Goal: Find specific page/section: Find specific page/section

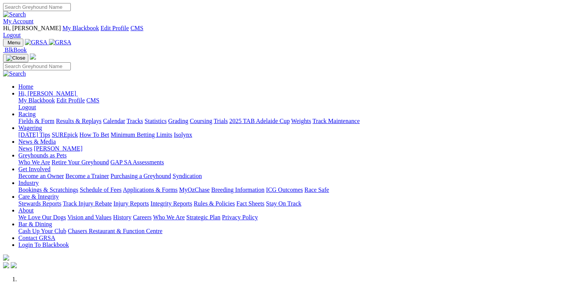
scroll to position [216, 0]
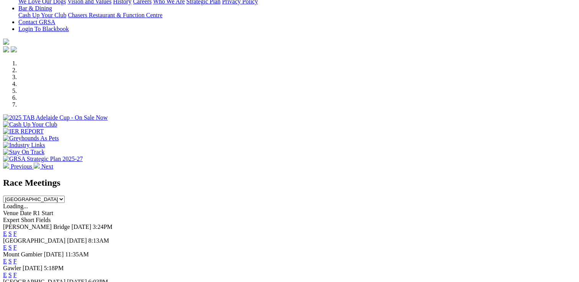
click at [7, 231] on link "E" at bounding box center [5, 234] width 4 height 7
